Goal: Task Accomplishment & Management: Manage account settings

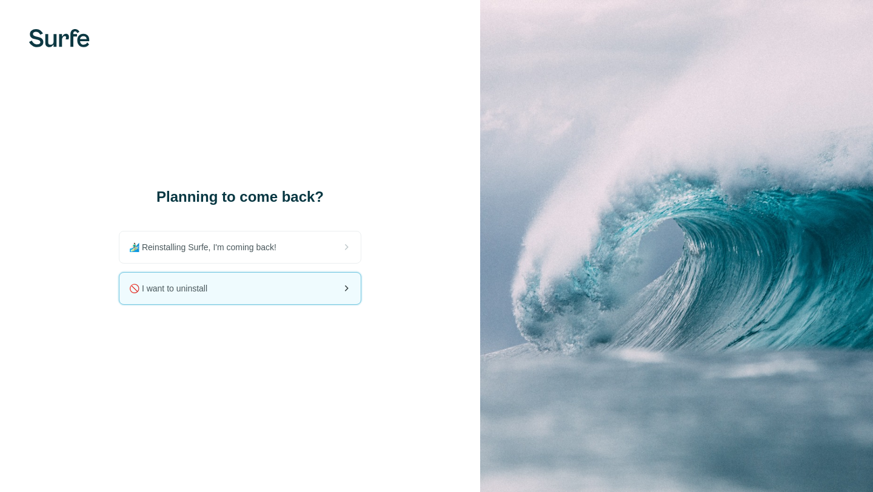
click at [273, 288] on div "🚫 I want to uninstall" at bounding box center [239, 289] width 241 height 32
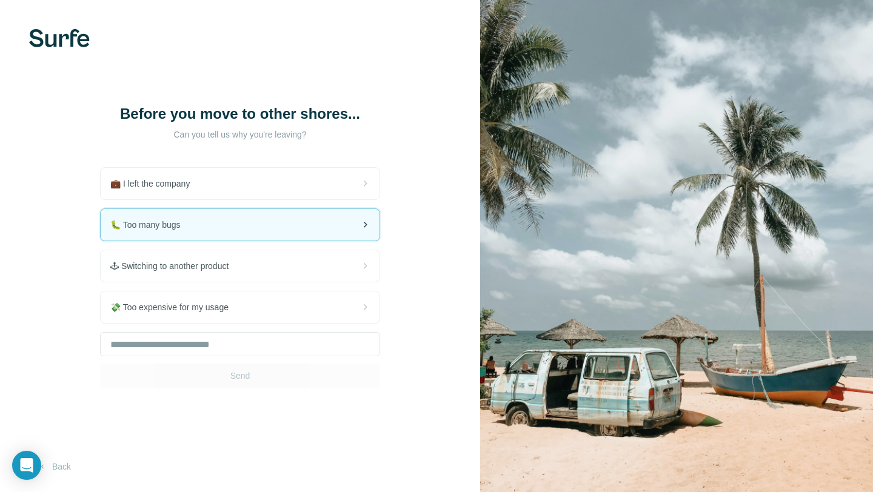
click at [290, 235] on div "🐛 Too many bugs" at bounding box center [240, 225] width 279 height 32
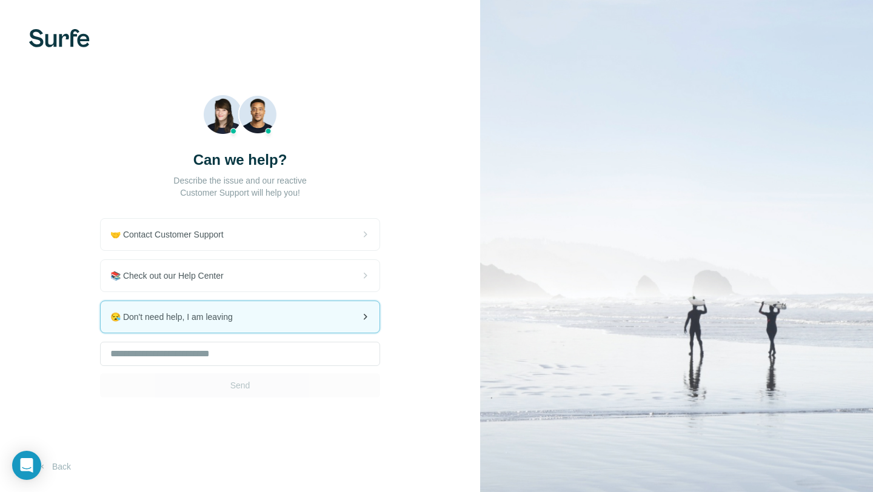
click at [273, 318] on div "😪 Don't need help, I am leaving" at bounding box center [240, 317] width 279 height 32
